Goal: Task Accomplishment & Management: Complete application form

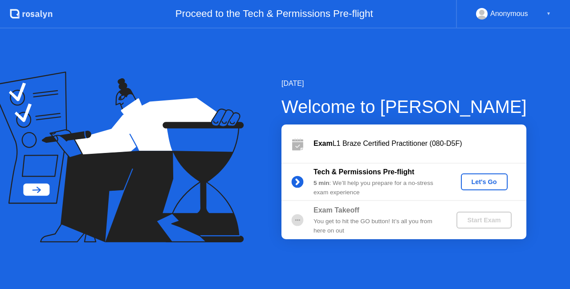
click at [485, 184] on div "Let's Go" at bounding box center [484, 181] width 40 height 7
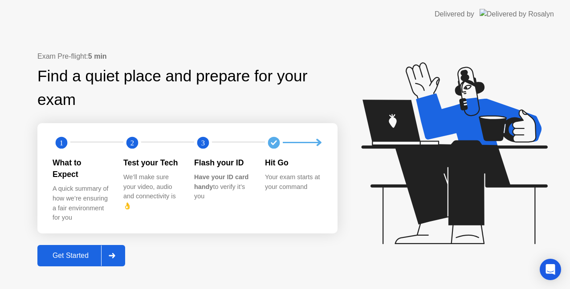
click at [85, 252] on div "Get Started" at bounding box center [70, 256] width 61 height 8
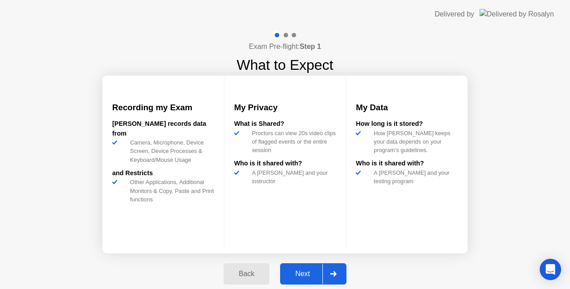
click at [310, 273] on div "Next" at bounding box center [303, 274] width 40 height 8
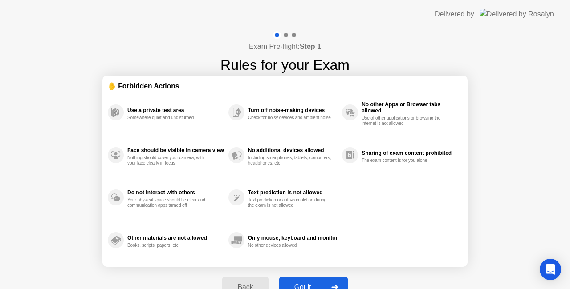
click at [307, 281] on button "Got it" at bounding box center [313, 287] width 69 height 21
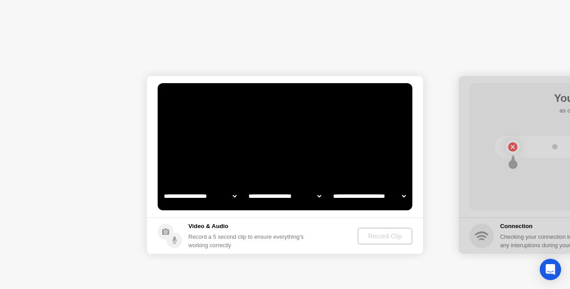
select select "**********"
select select "*******"
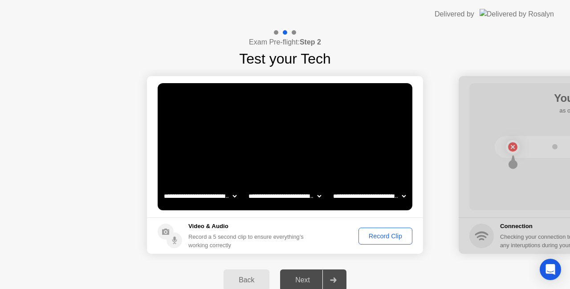
click at [371, 240] on div "Record Clip" at bounding box center [385, 236] width 48 height 7
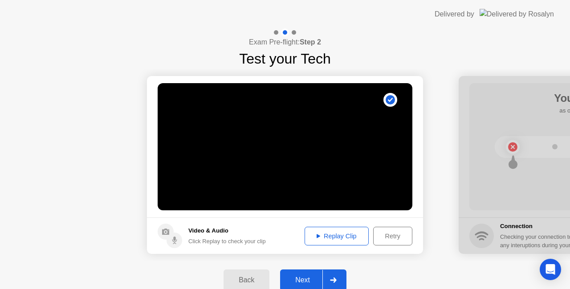
click at [301, 283] on div "Next" at bounding box center [303, 280] width 40 height 8
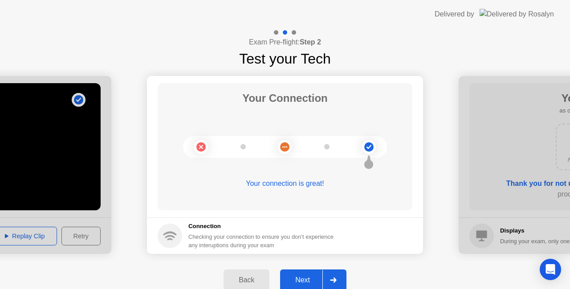
click at [300, 279] on div "Next" at bounding box center [303, 280] width 40 height 8
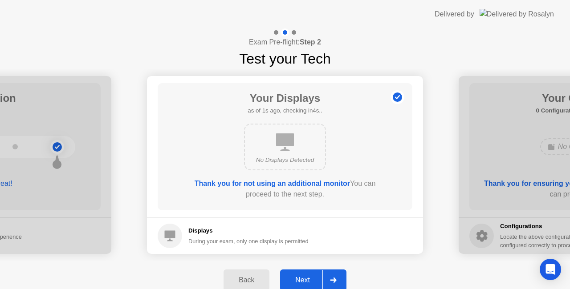
click at [300, 279] on div "Next" at bounding box center [303, 280] width 40 height 8
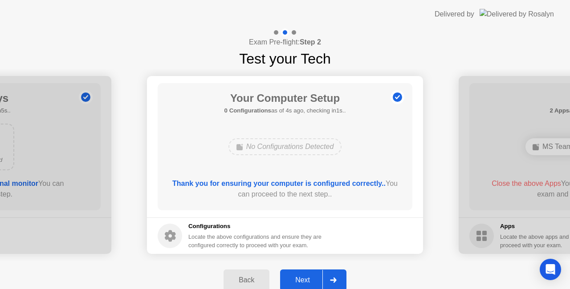
click at [299, 282] on div "Next" at bounding box center [303, 280] width 40 height 8
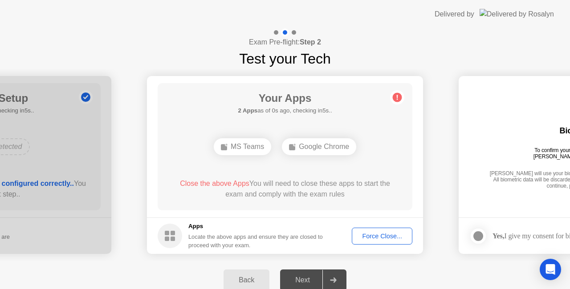
click at [315, 281] on div "Next" at bounding box center [303, 280] width 40 height 8
click at [312, 283] on div "Next" at bounding box center [303, 280] width 40 height 8
click at [382, 241] on button "Force Close..." at bounding box center [382, 236] width 61 height 17
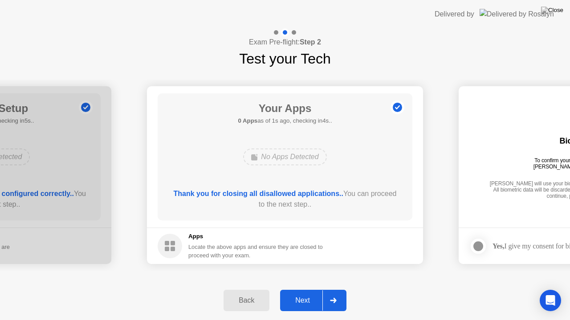
click at [301, 289] on div "Next" at bounding box center [303, 301] width 40 height 8
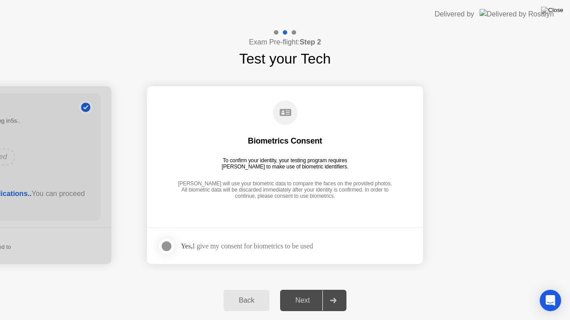
click at [172, 247] on div at bounding box center [166, 246] width 11 height 11
click at [320, 289] on div "Next" at bounding box center [303, 301] width 40 height 8
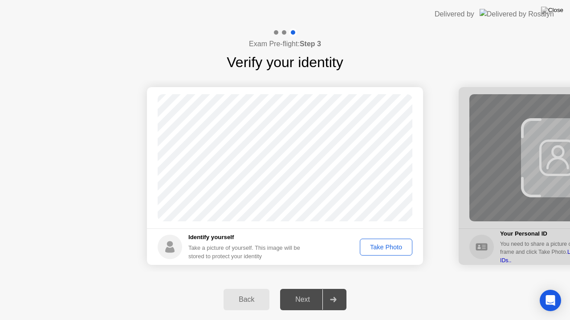
click at [378, 247] on div "Take Photo" at bounding box center [386, 247] width 46 height 7
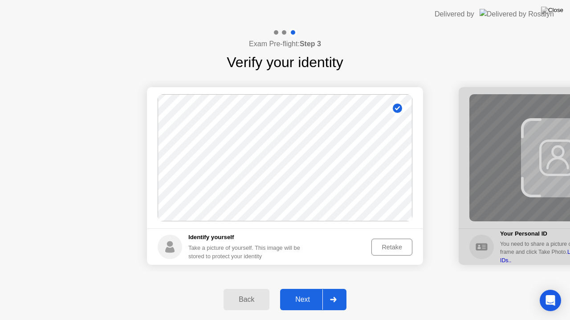
click at [378, 247] on div "Retake" at bounding box center [391, 247] width 35 height 7
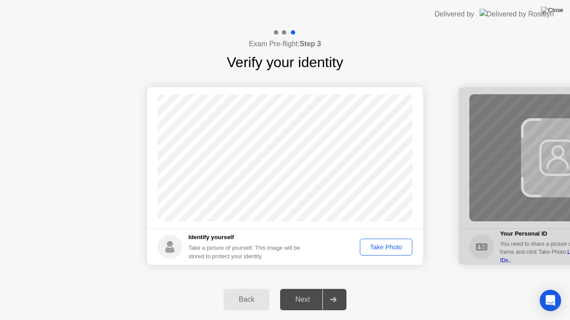
click at [378, 244] on div "Take Photo" at bounding box center [386, 247] width 46 height 7
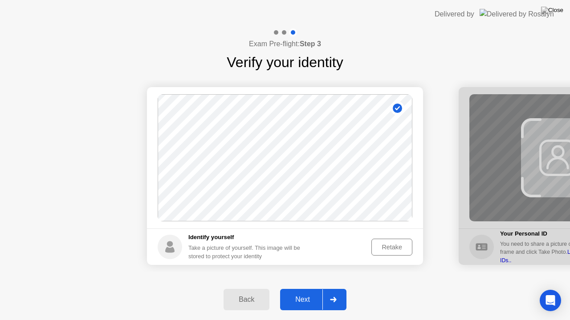
click at [304, 289] on div "Next" at bounding box center [303, 300] width 40 height 8
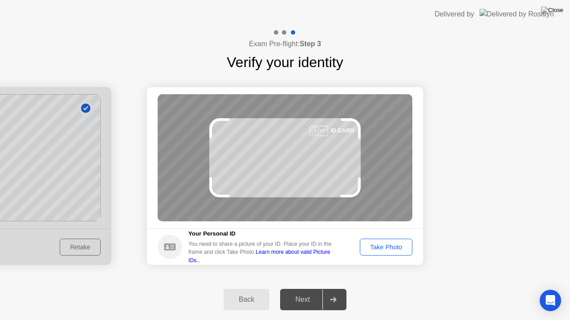
click at [388, 252] on button "Take Photo" at bounding box center [386, 247] width 53 height 17
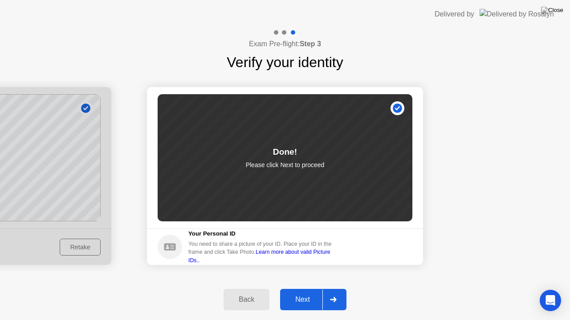
click at [293, 289] on div "Next" at bounding box center [303, 300] width 40 height 8
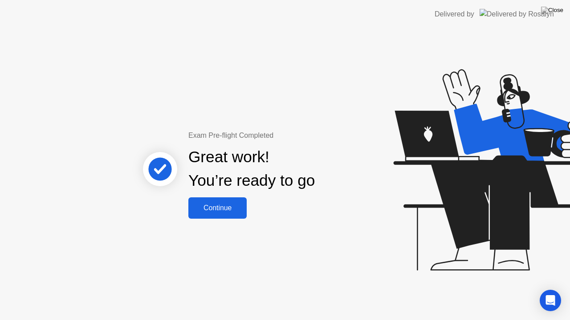
click at [229, 210] on div "Continue" at bounding box center [217, 208] width 53 height 8
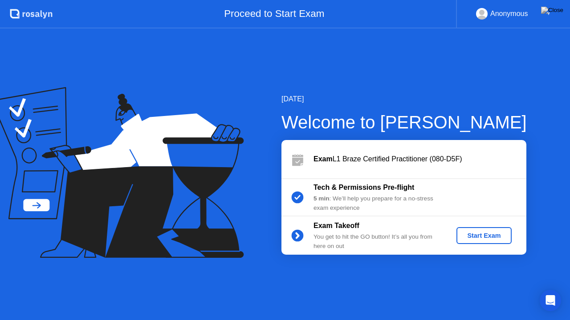
click at [472, 239] on div "Start Exam" at bounding box center [484, 235] width 48 height 7
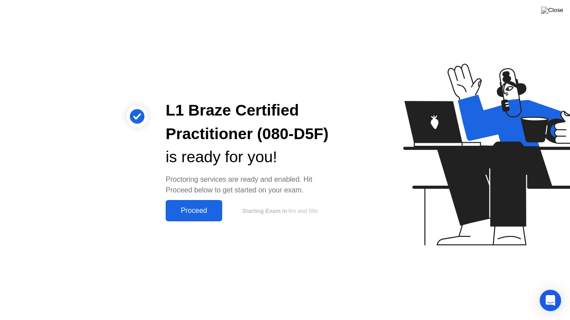
click at [206, 208] on div "Proceed" at bounding box center [193, 211] width 51 height 8
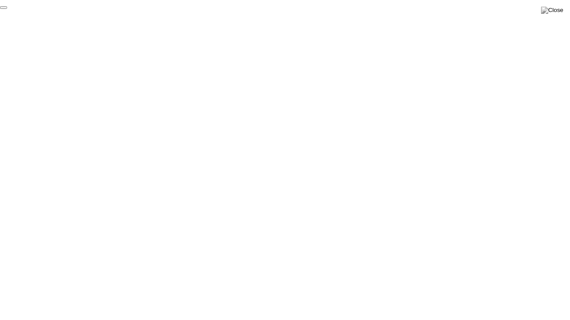
click div "End Proctoring Session"
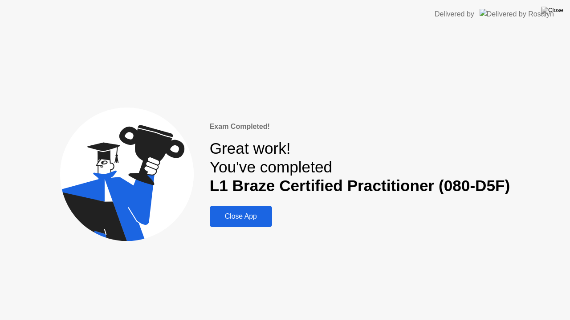
click at [261, 219] on div "Close App" at bounding box center [240, 217] width 57 height 8
